Goal: Task Accomplishment & Management: Use online tool/utility

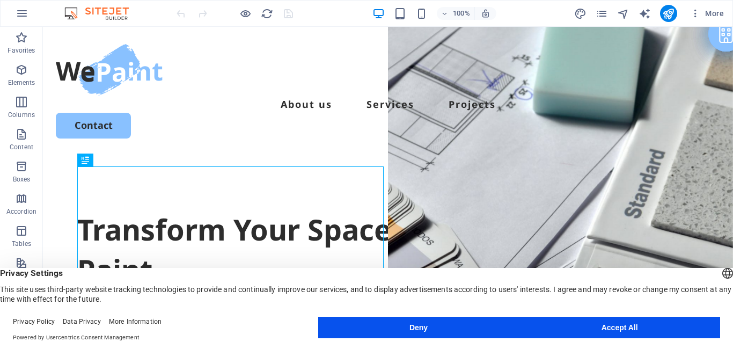
click at [587, 324] on button "Accept All" at bounding box center [619, 326] width 201 height 21
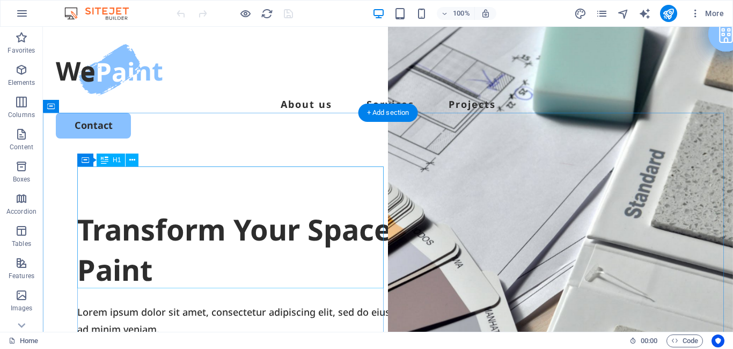
click at [120, 209] on div "Transform Your Space with a Fresh Coat of Paint" at bounding box center [387, 249] width 621 height 81
click at [362, 114] on div "+ Add section" at bounding box center [388, 113] width 60 height 18
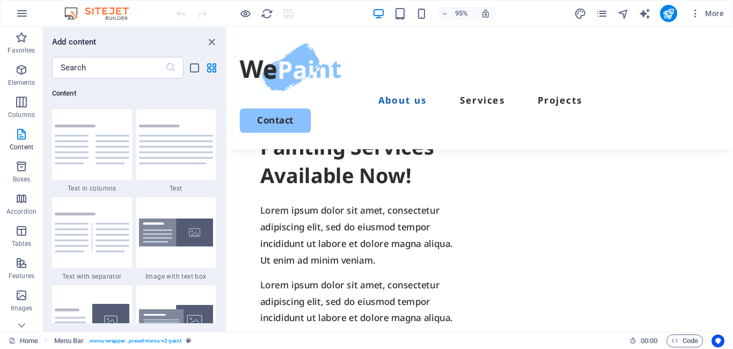
scroll to position [762, 0]
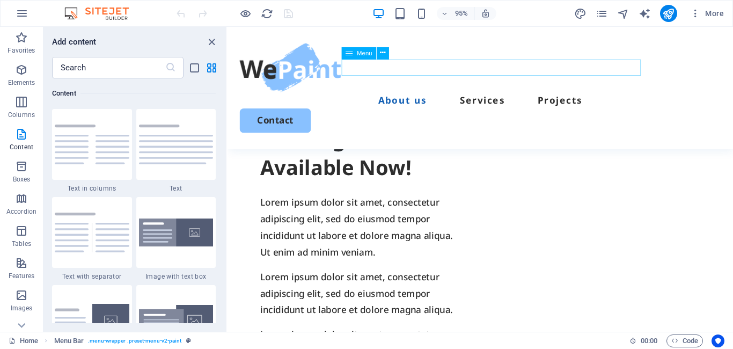
click at [585, 95] on nav "About us Services Projects" at bounding box center [493, 103] width 506 height 17
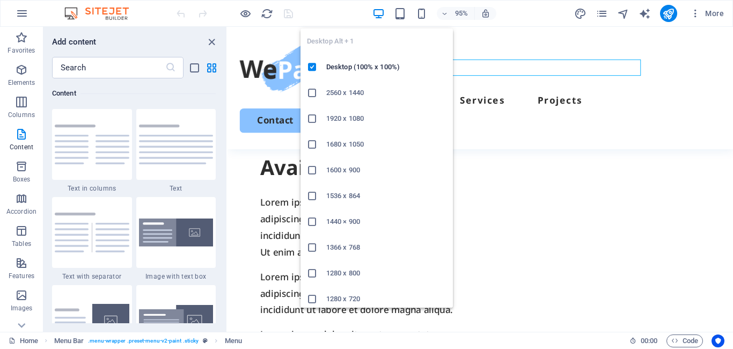
click at [379, 12] on icon "button" at bounding box center [378, 14] width 12 height 12
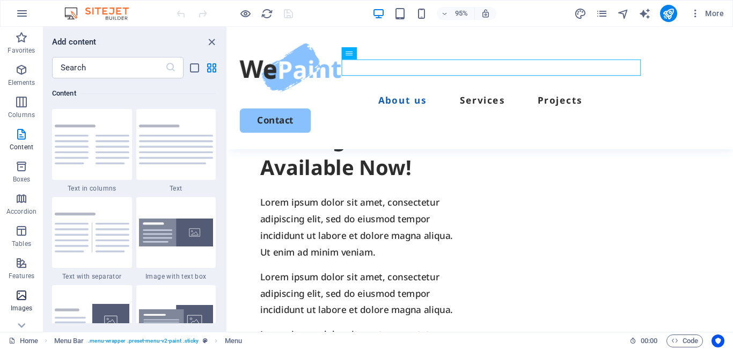
click at [23, 294] on icon "button" at bounding box center [21, 295] width 13 height 13
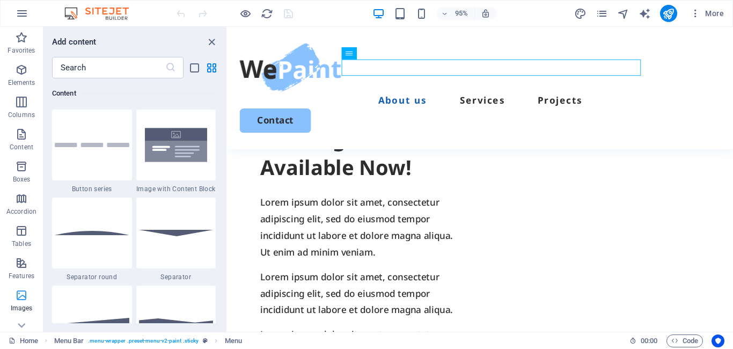
click at [23, 294] on icon "button" at bounding box center [21, 295] width 13 height 13
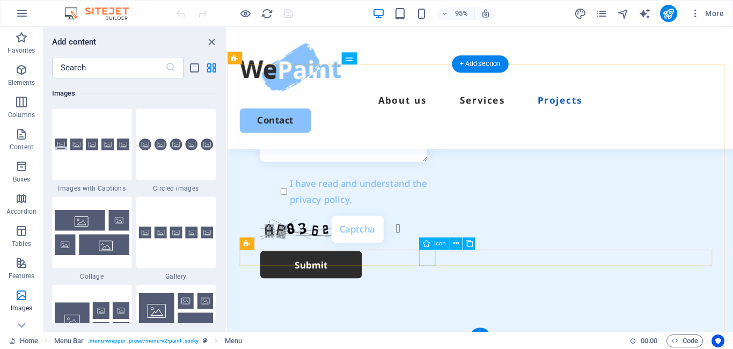
scroll to position [3126, 0]
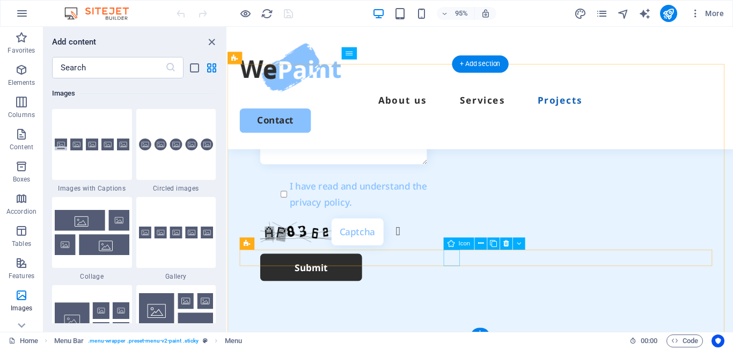
select select "xMidYMid"
select select "px"
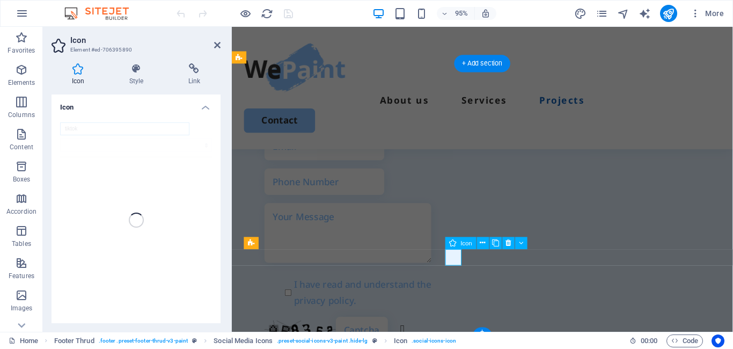
scroll to position [3157, 0]
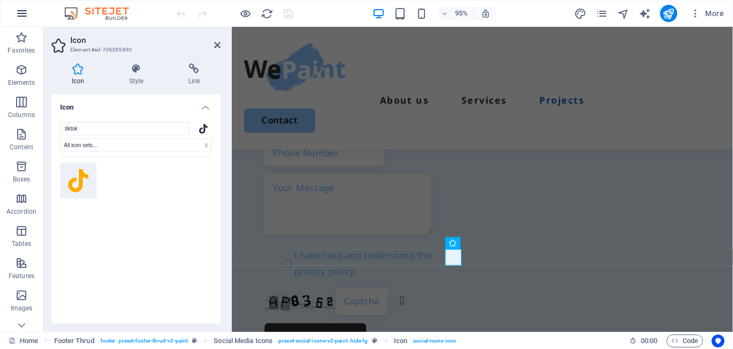
click at [22, 13] on icon "button" at bounding box center [22, 13] width 13 height 13
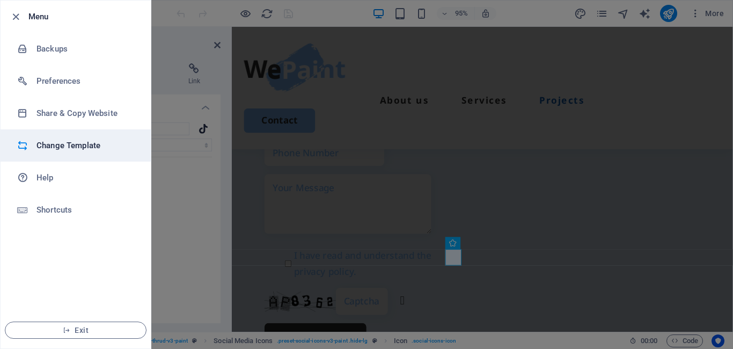
click at [51, 144] on h6 "Change Template" at bounding box center [85, 145] width 99 height 13
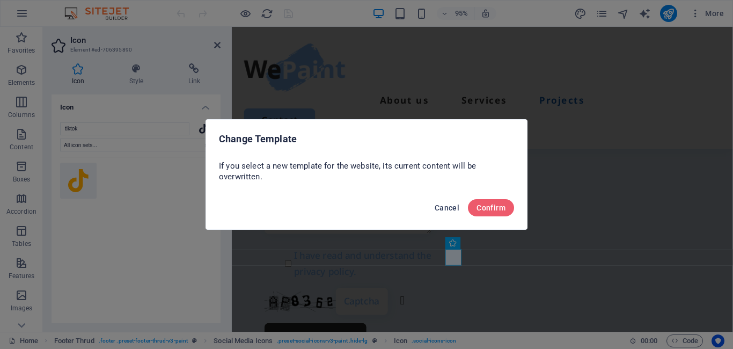
click at [443, 206] on font "Cancel" at bounding box center [446, 207] width 25 height 9
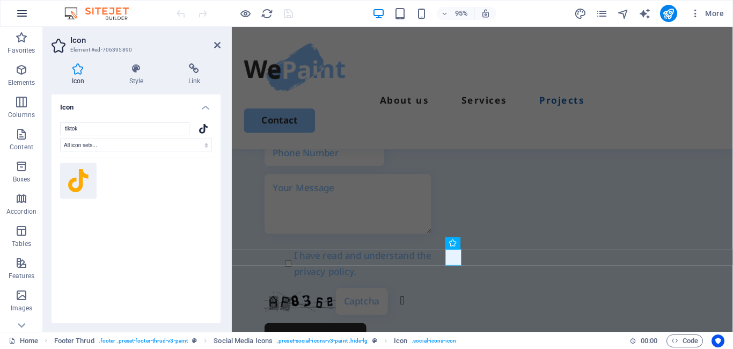
click at [19, 13] on icon "button" at bounding box center [22, 13] width 13 height 13
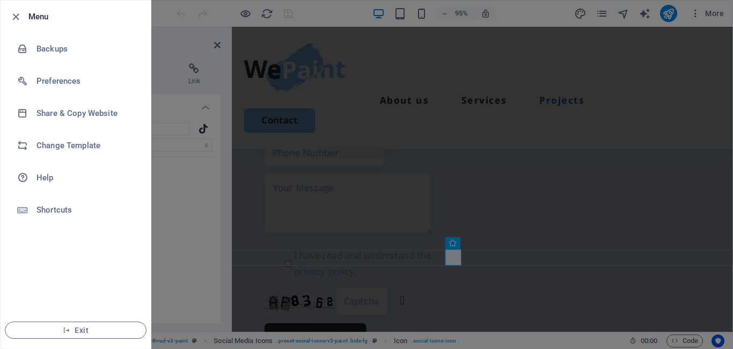
click at [47, 17] on h6 "Menu" at bounding box center [85, 16] width 114 height 13
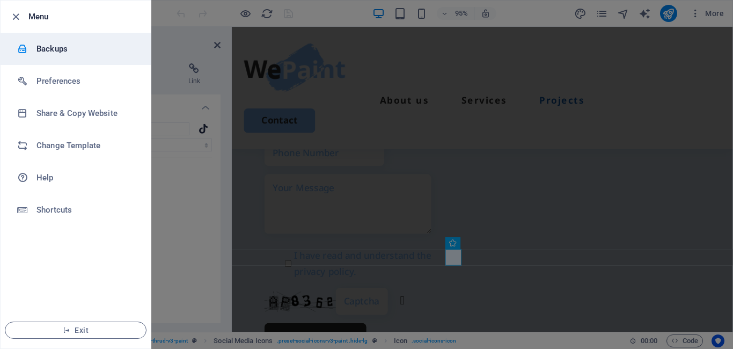
click at [49, 43] on h6 "Backups" at bounding box center [85, 48] width 99 height 13
